Goal: Book appointment/travel/reservation

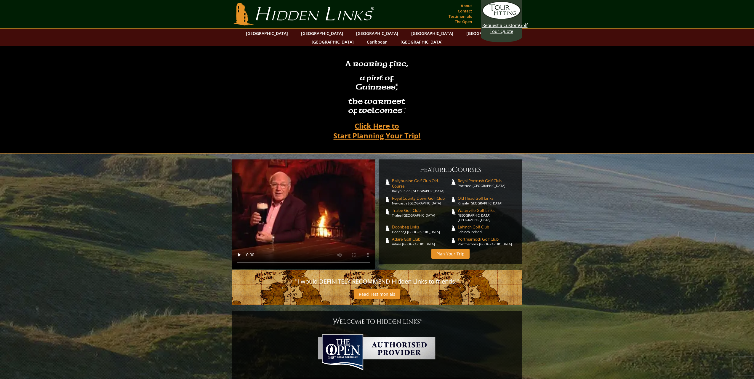
click at [443, 249] on link "Plan Your Trip" at bounding box center [450, 254] width 38 height 10
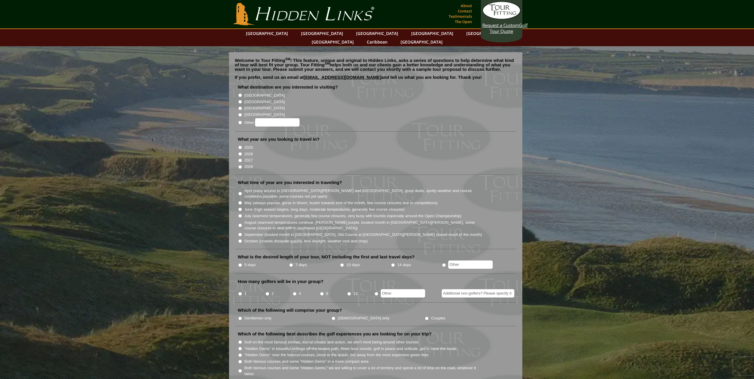
click at [239, 93] on input "[GEOGRAPHIC_DATA]" at bounding box center [240, 95] width 4 height 4
radio input "true"
click at [241, 145] on input "2025" at bounding box center [240, 147] width 4 height 4
radio input "true"
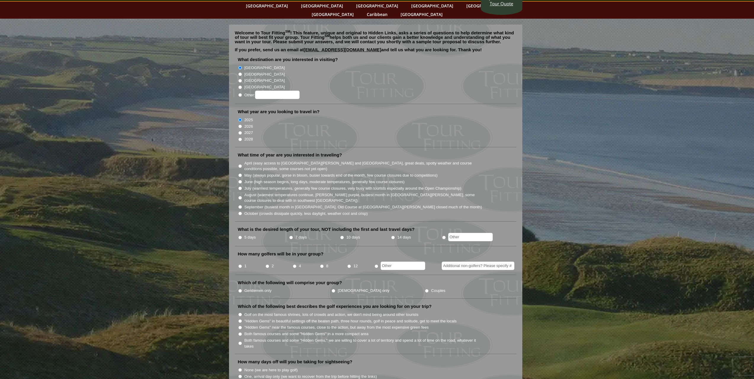
scroll to position [30, 0]
